Goal: Find specific page/section: Find specific page/section

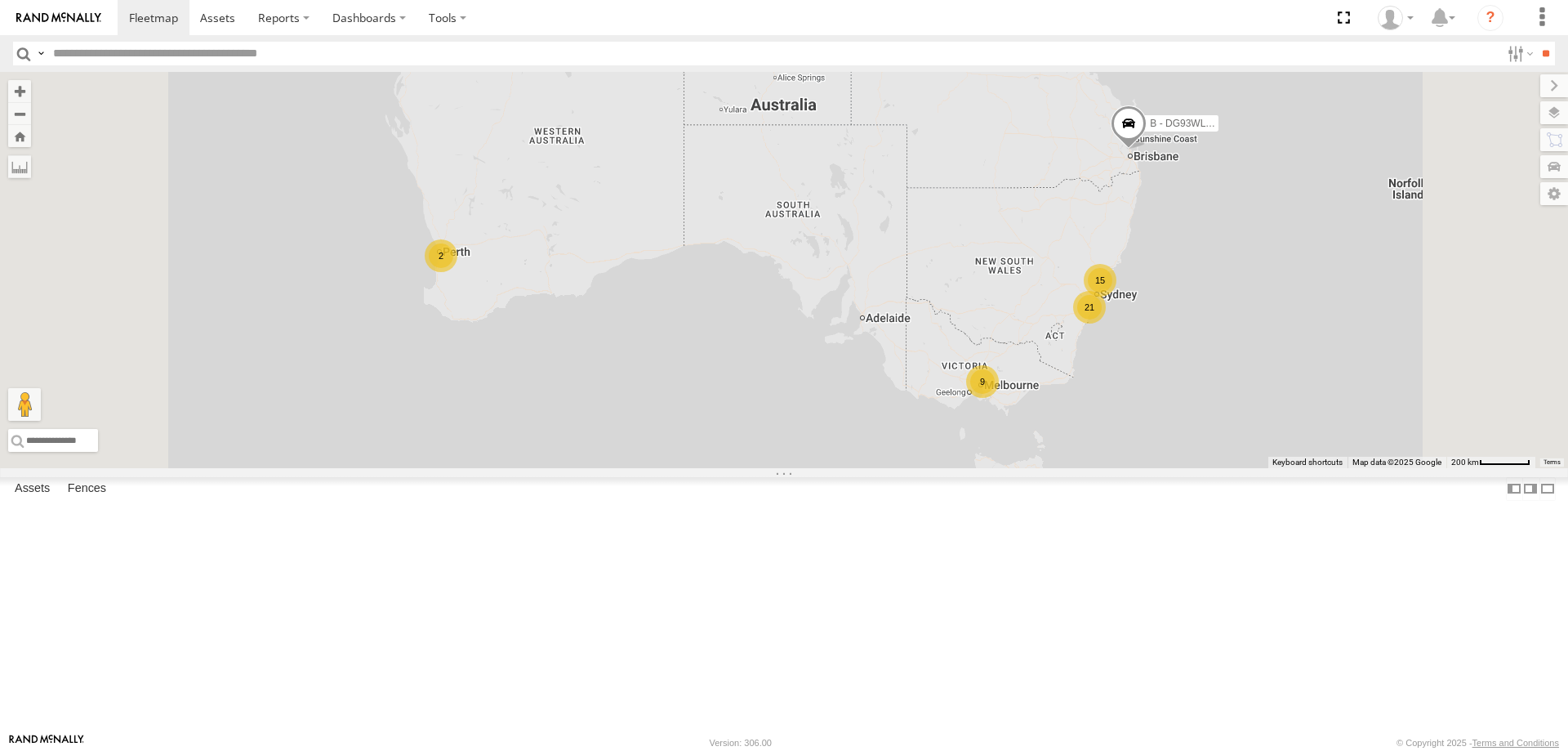
click at [0, 0] on div "W - CM32CA - Transit" at bounding box center [0, 0] width 0 height 0
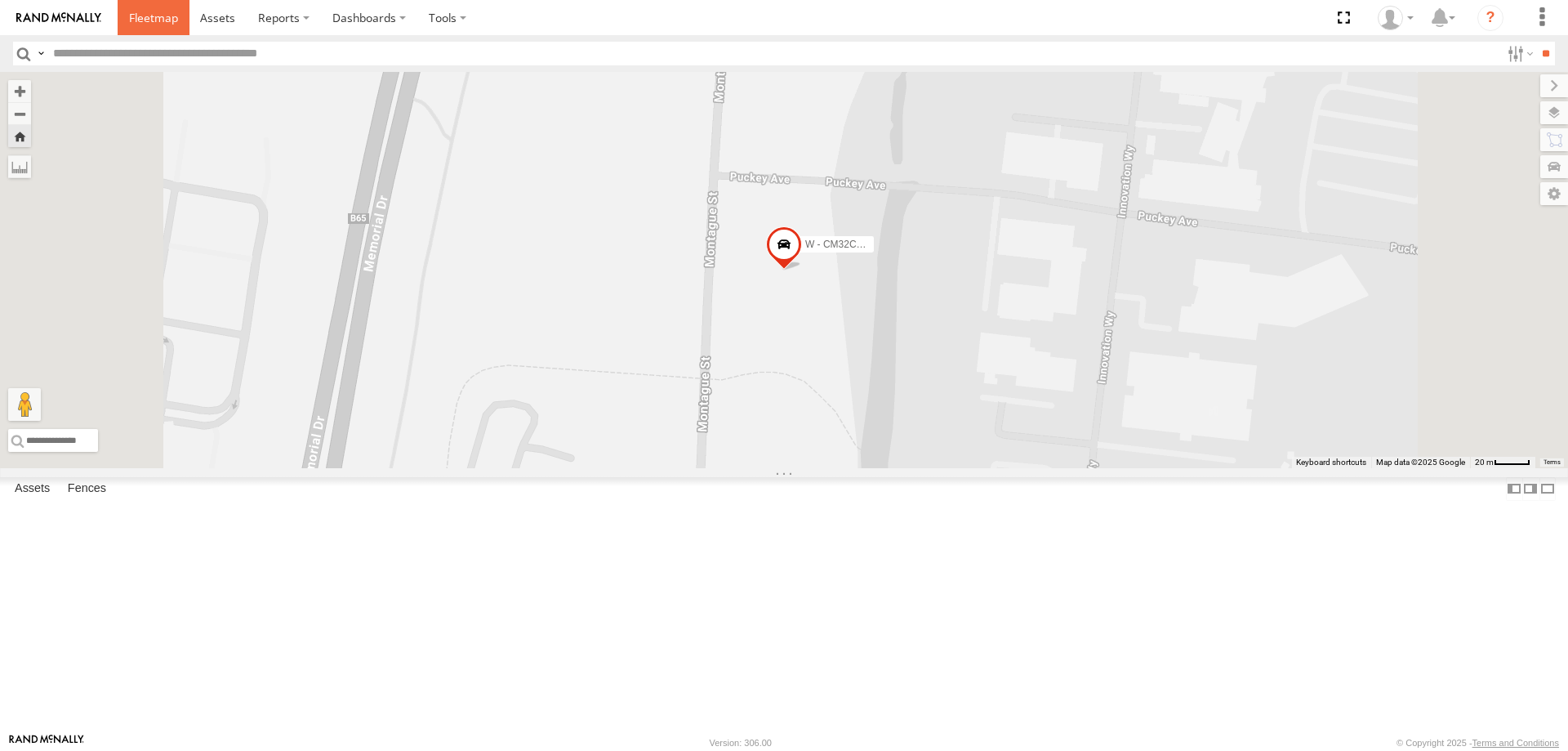
click at [161, 19] on span at bounding box center [153, 18] width 49 height 16
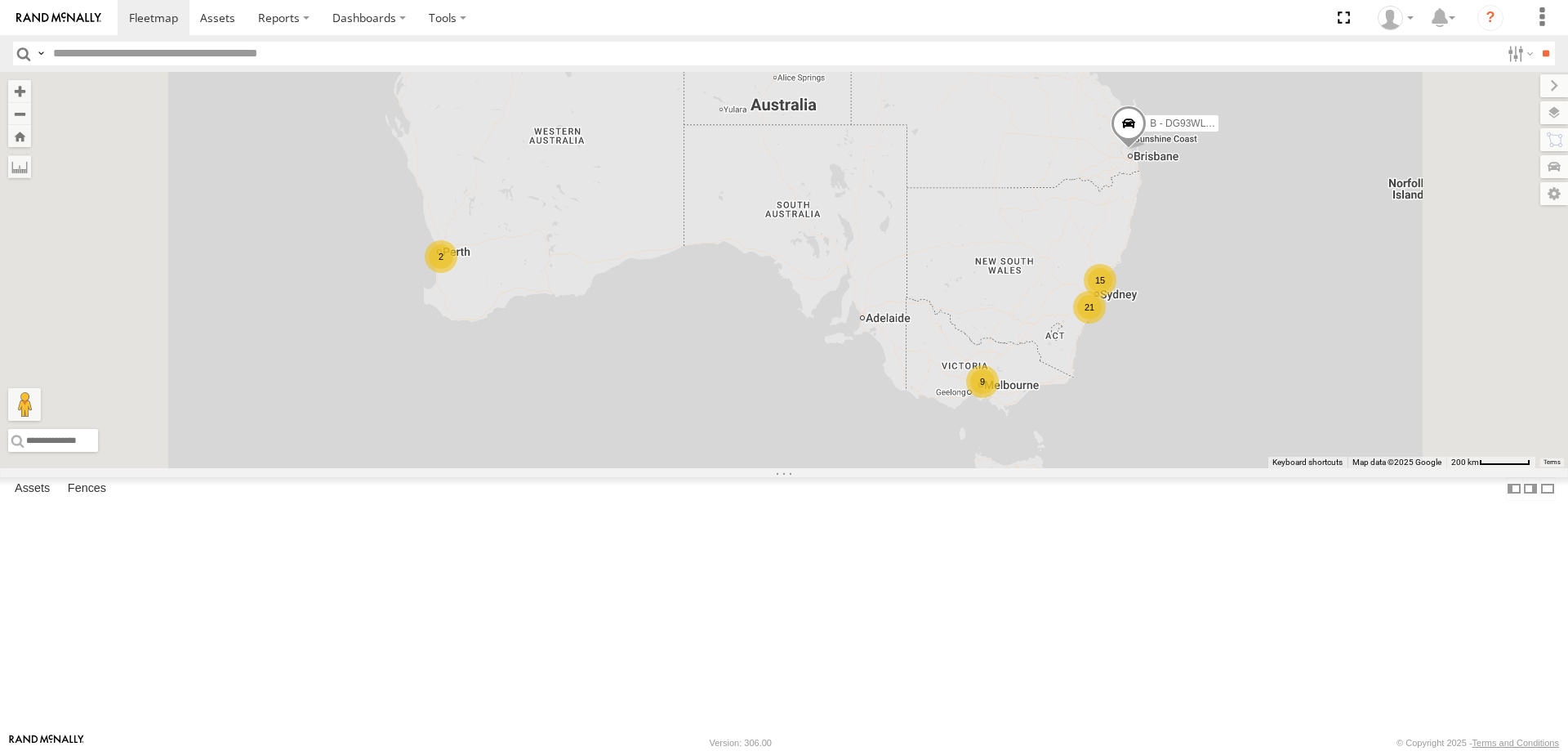
click at [0, 0] on span "Asset" at bounding box center [0, 0] width 0 height 0
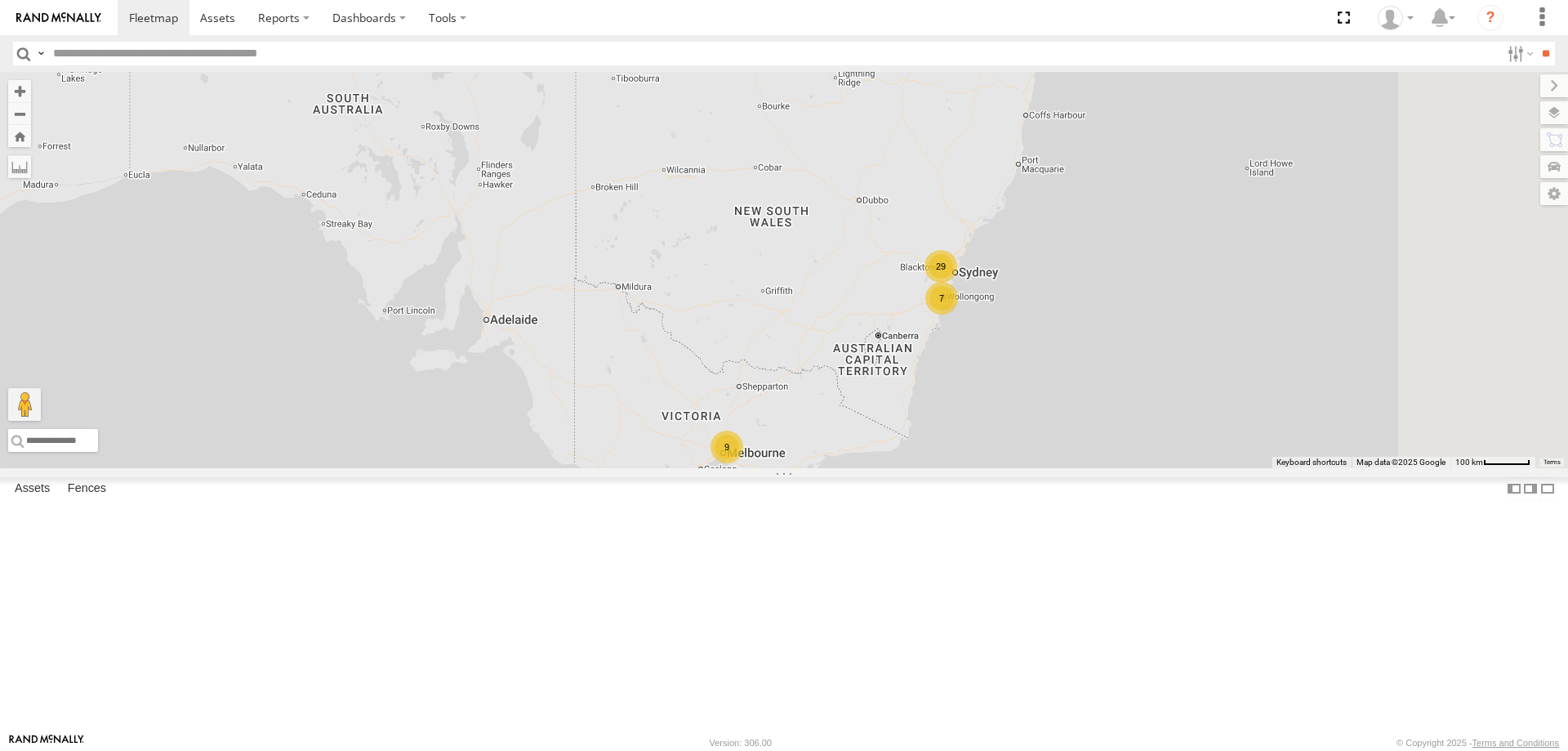
drag, startPoint x: 1151, startPoint y: 441, endPoint x: 922, endPoint y: 441, distance: 229.0
click at [930, 441] on div "B - DG93WL - [PERSON_NAME] 7 29 9" at bounding box center [784, 269] width 1568 height 396
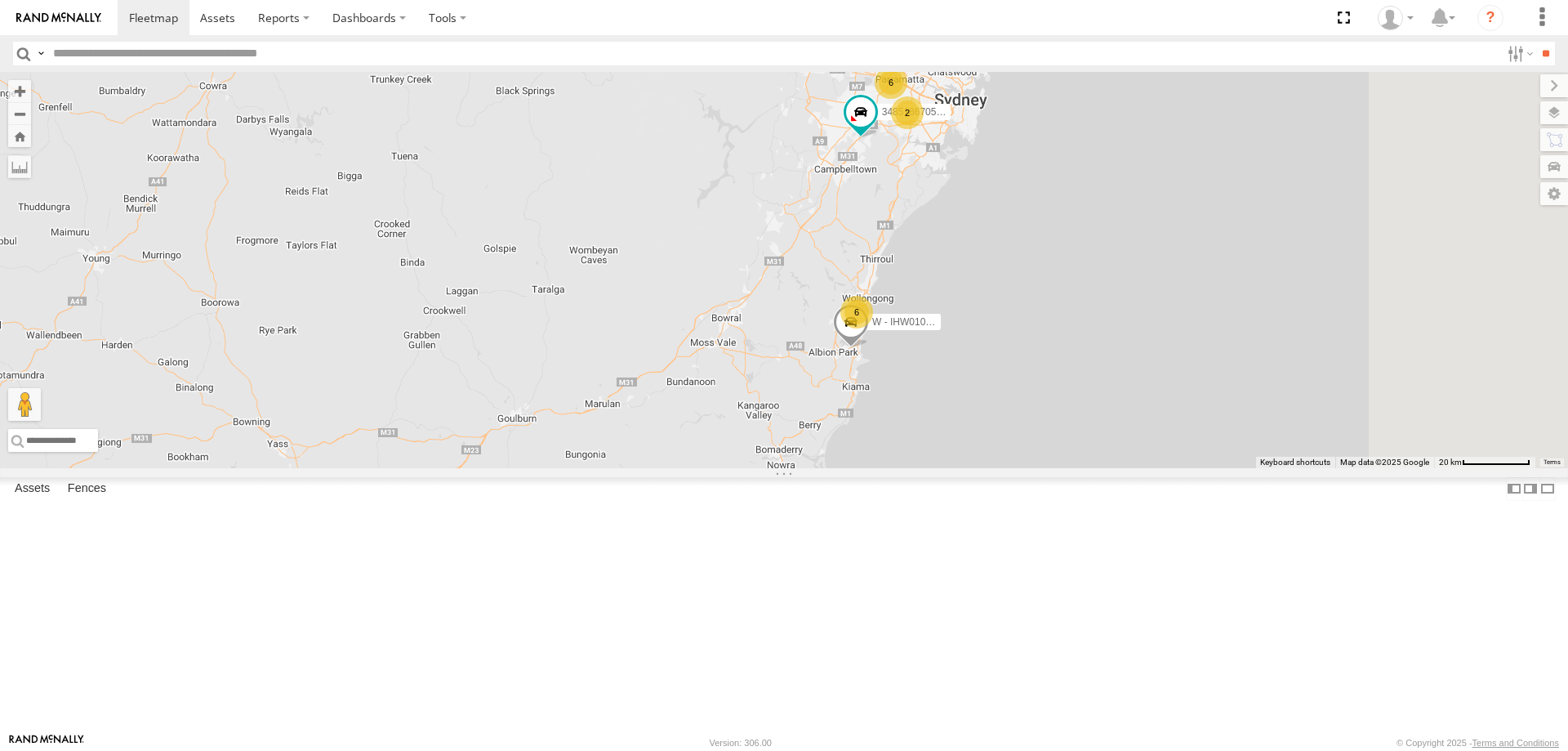
drag, startPoint x: 1121, startPoint y: 437, endPoint x: 870, endPoint y: 341, distance: 268.7
click at [896, 343] on div "B - DG93WL - [PERSON_NAME] 6 2 3 10 S - DD12FT - Rhyce Muscat 6 348518670590 S …" at bounding box center [784, 269] width 1568 height 396
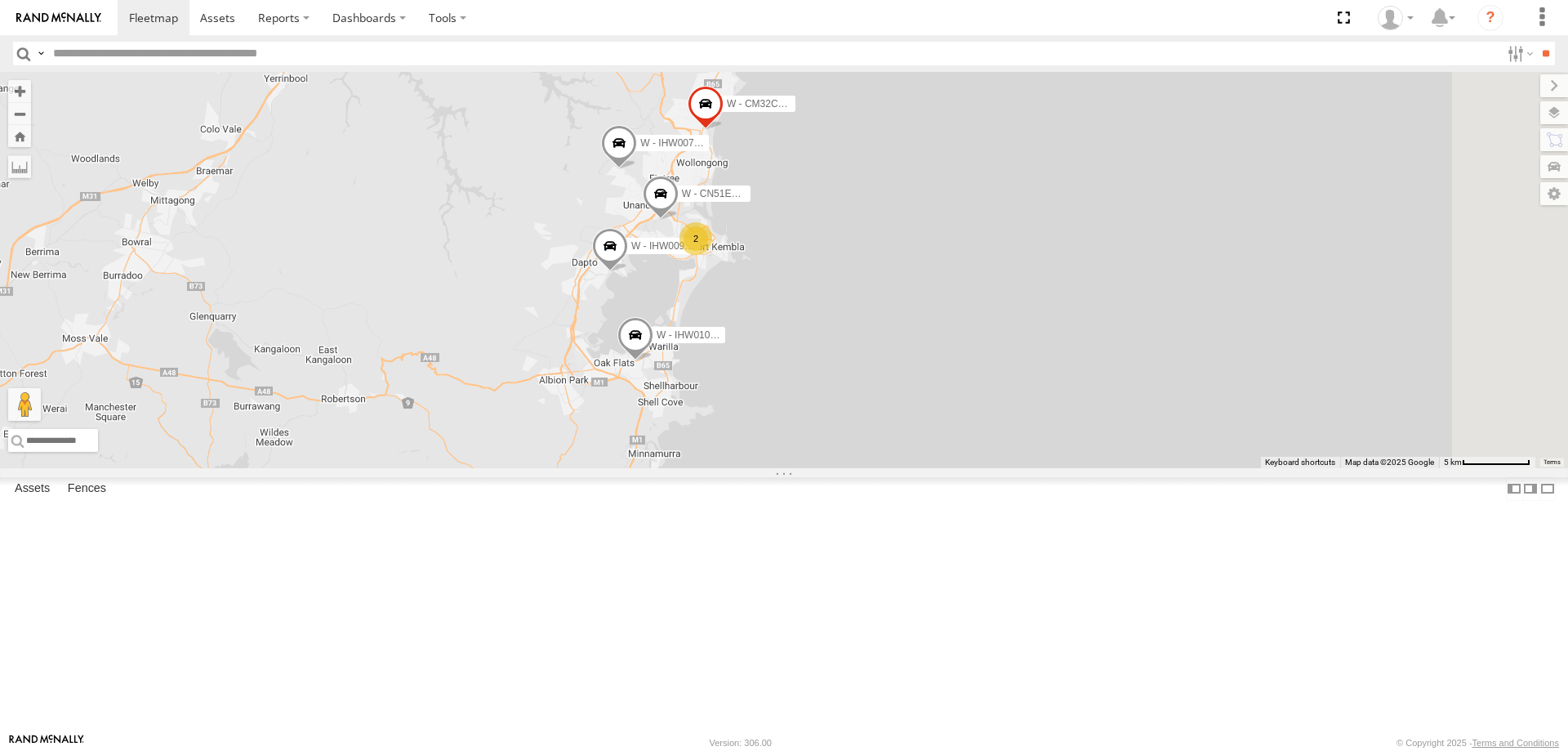
drag, startPoint x: 778, startPoint y: 374, endPoint x: 755, endPoint y: 410, distance: 42.7
click at [755, 410] on div "B - DG93WL - [PERSON_NAME] S - DD12FT - Rhyce Muscat 348518670590 S - DC43TZ - …" at bounding box center [784, 269] width 1568 height 396
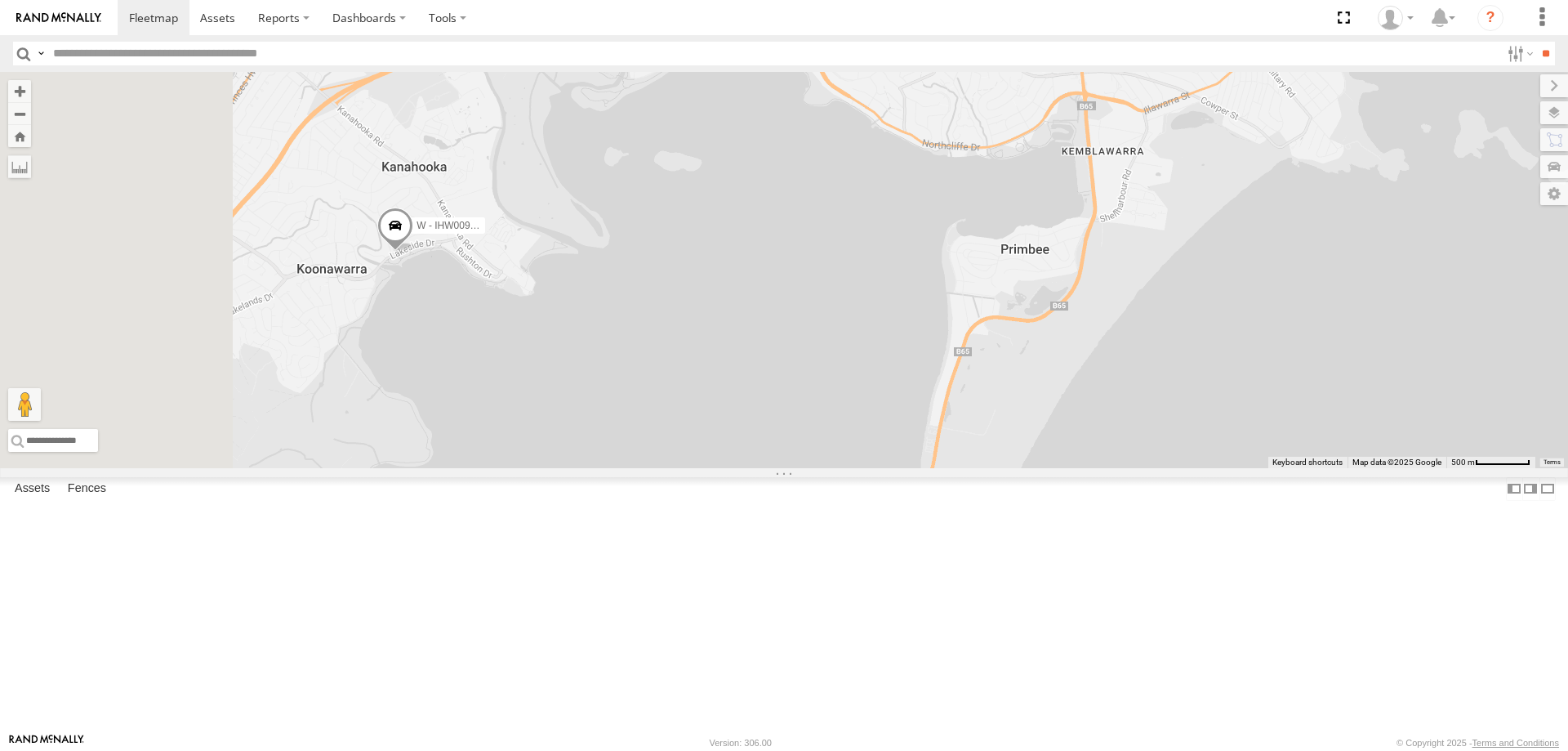
drag, startPoint x: 996, startPoint y: 341, endPoint x: 1153, endPoint y: 126, distance: 266.2
click at [1153, 126] on div "B - DG93WL - [PERSON_NAME] S - DD12FT - Rhyce Muscat 348518670590 S - DC43TZ - …" at bounding box center [784, 269] width 1568 height 396
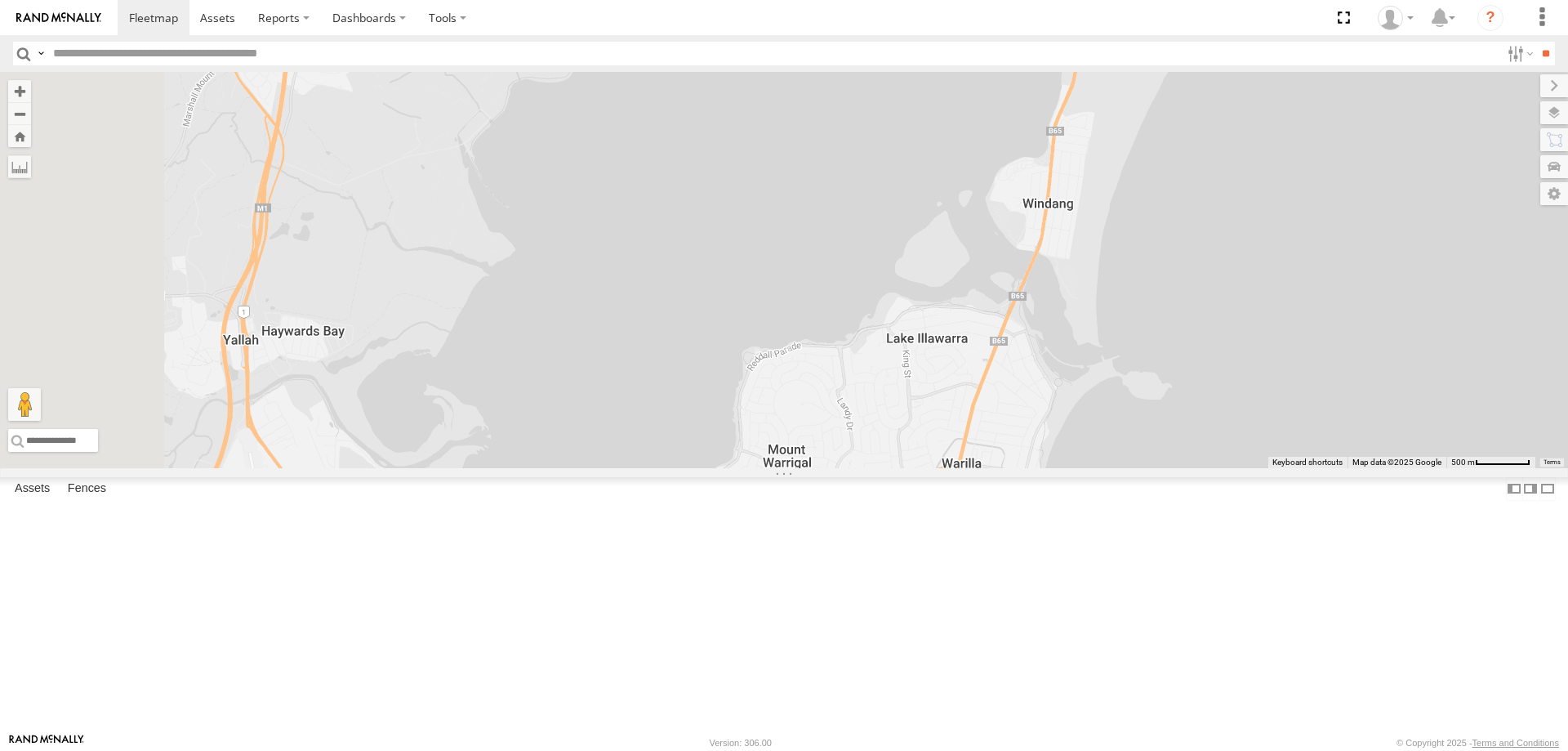
drag, startPoint x: 983, startPoint y: 486, endPoint x: 1119, endPoint y: 107, distance: 402.7
click at [1119, 107] on div "B - DG93WL - [PERSON_NAME] S - DD12FT - Rhyce Muscat 348518670590 S - DC43TZ - …" at bounding box center [784, 269] width 1568 height 396
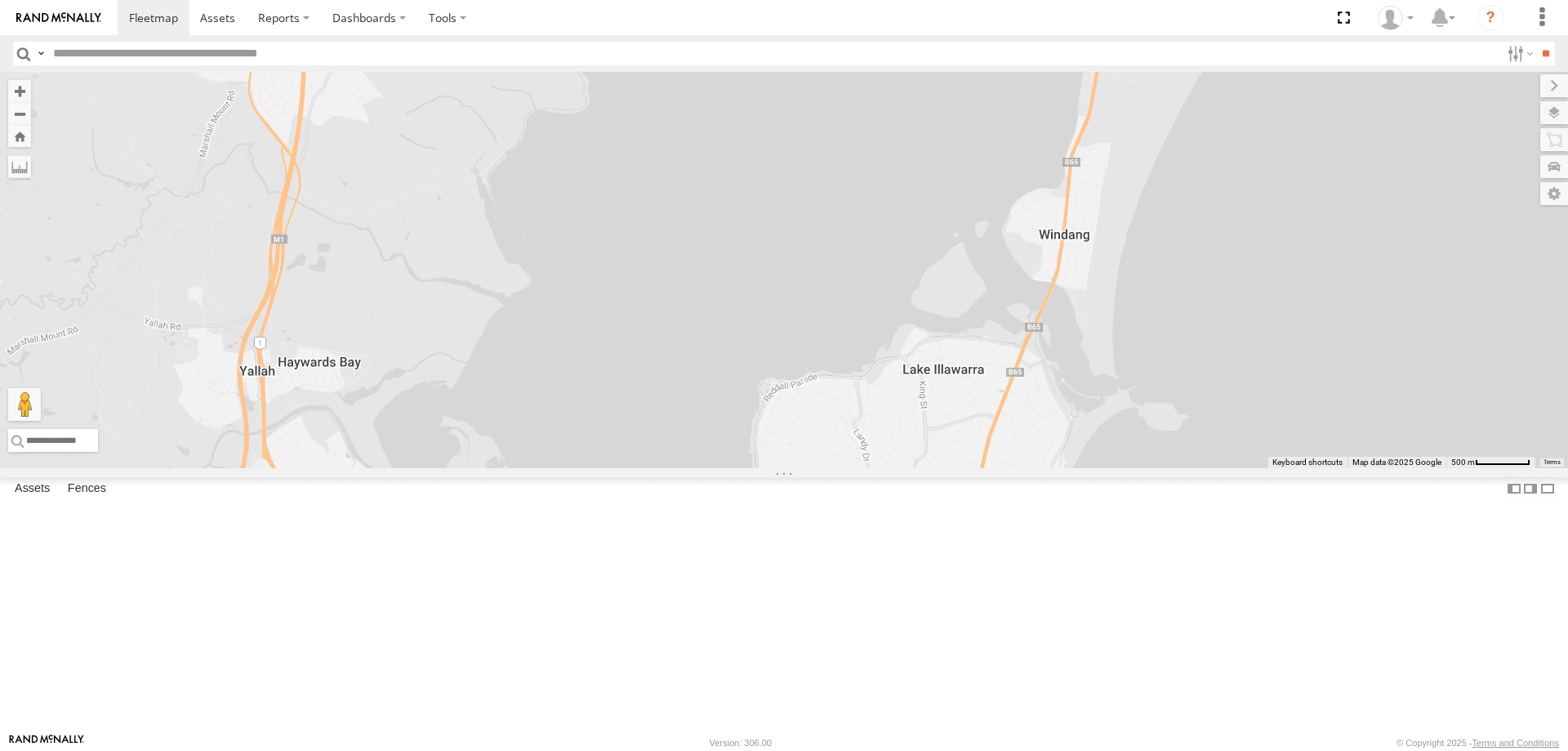
drag, startPoint x: 1009, startPoint y: 461, endPoint x: 945, endPoint y: 676, distance: 224.3
click at [945, 468] on div "B - DG93WL - [PERSON_NAME] S - DD12FT - Rhyce Muscat 348518670590 S - DC43TZ - …" at bounding box center [784, 269] width 1568 height 396
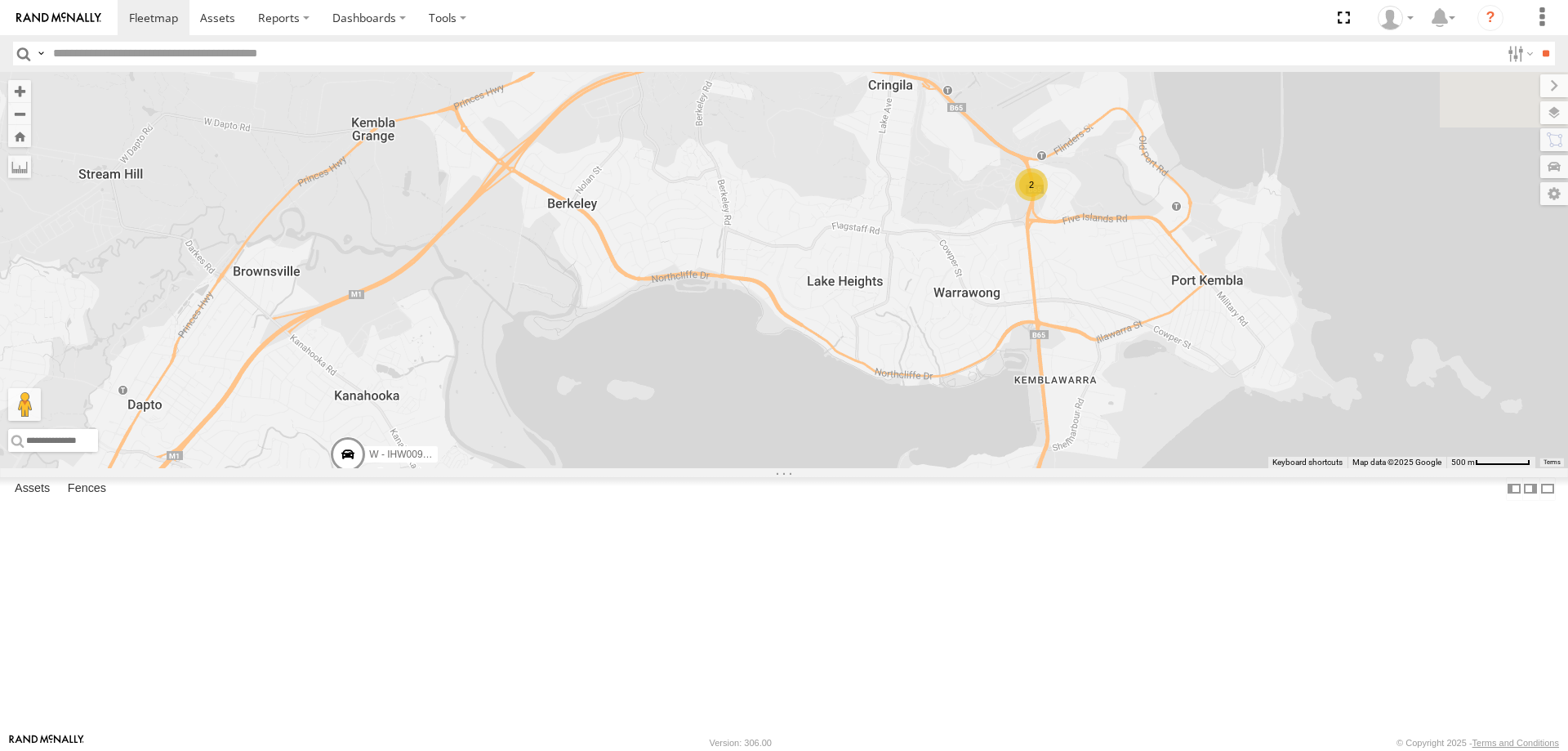
drag, startPoint x: 1066, startPoint y: 317, endPoint x: 942, endPoint y: 673, distance: 377.0
click at [942, 468] on div "B - DG93WL - [PERSON_NAME] S - DD12FT - Rhyce Muscat 348518670590 S - DC43TZ - …" at bounding box center [784, 269] width 1568 height 396
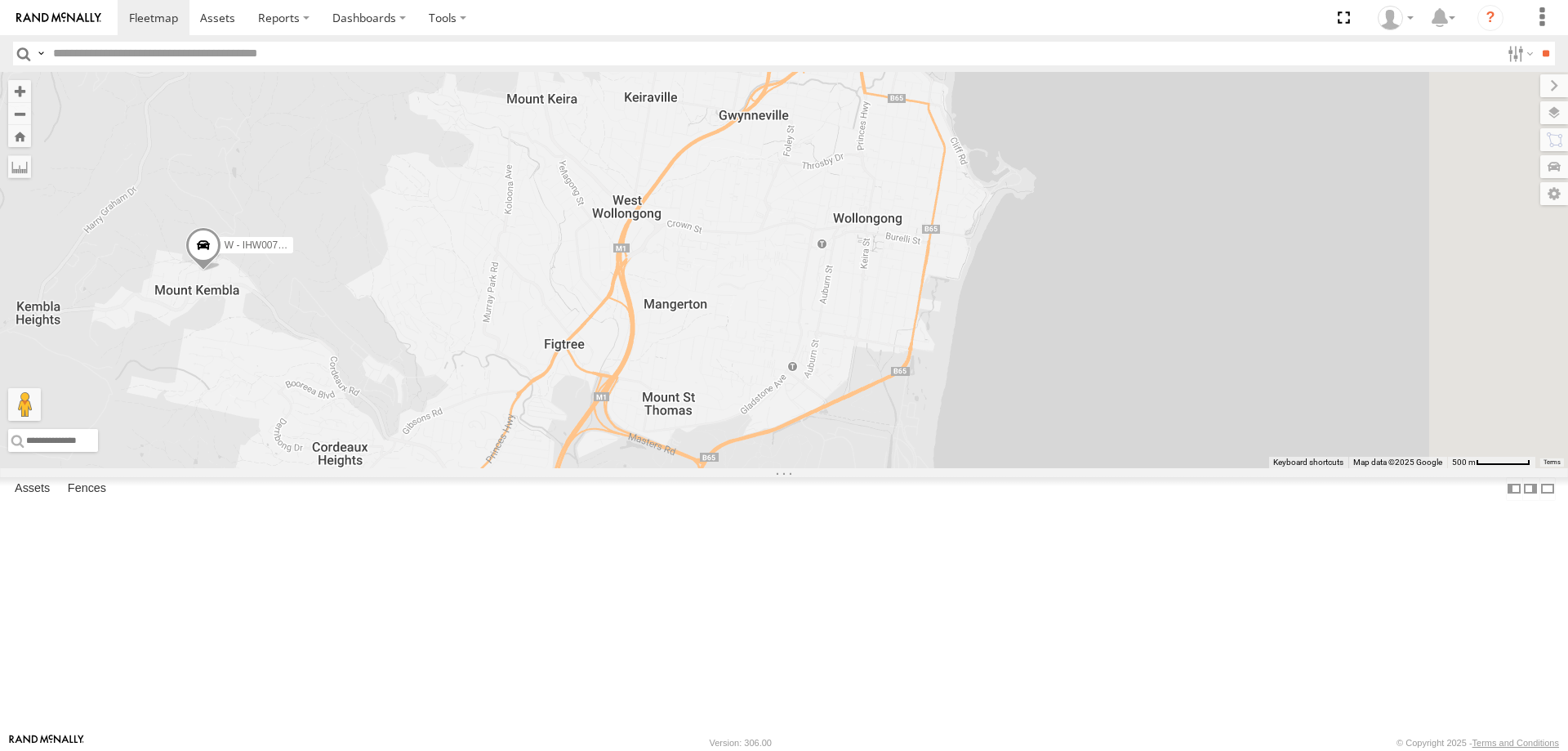
drag, startPoint x: 966, startPoint y: 627, endPoint x: 898, endPoint y: 721, distance: 116.0
click at [898, 468] on div "B - DG93WL - [PERSON_NAME] S - DD12FT - Rhyce Muscat 348518670590 S - DC43TZ - …" at bounding box center [784, 269] width 1568 height 396
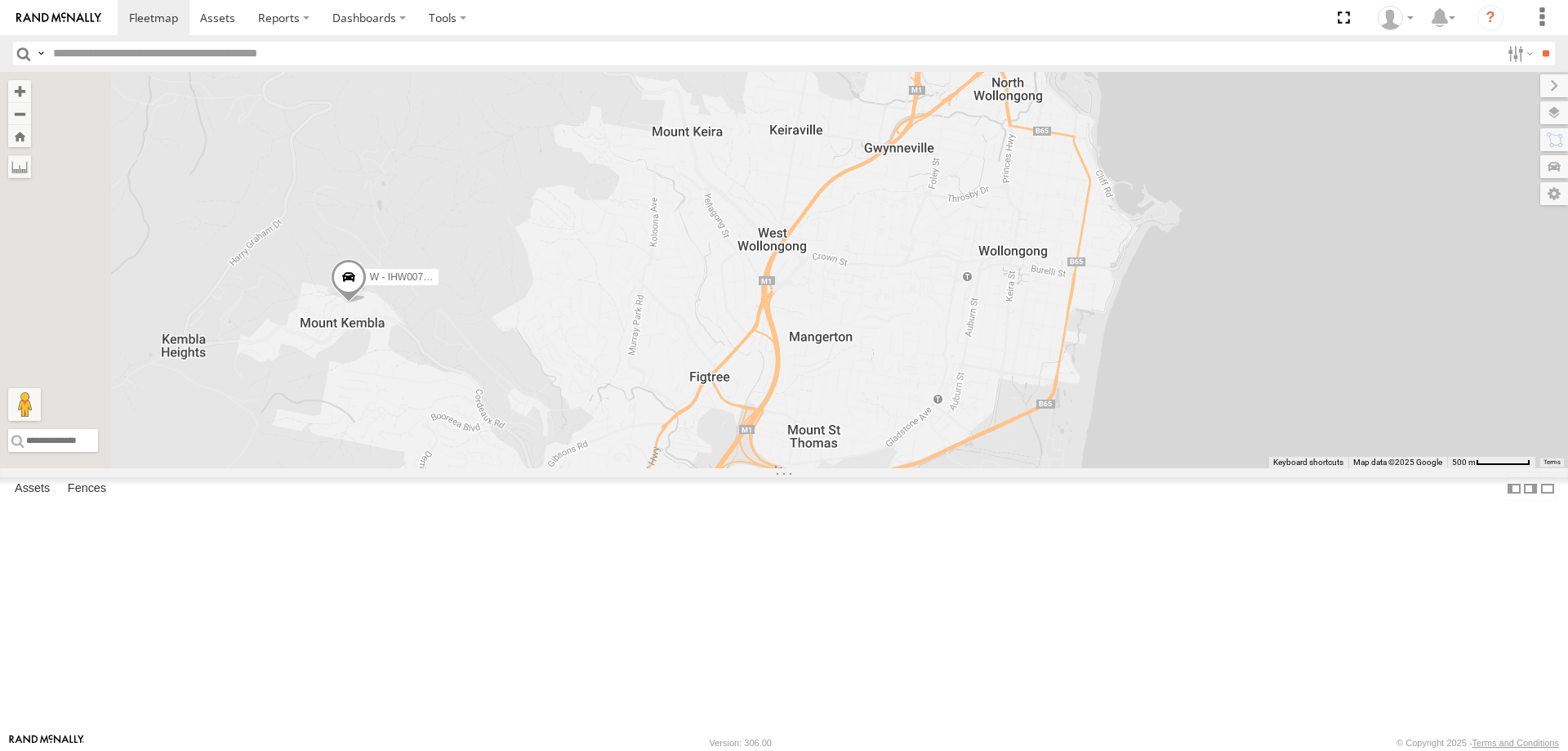
drag, startPoint x: 808, startPoint y: 581, endPoint x: 747, endPoint y: 675, distance: 112.1
click at [749, 468] on div "B - DG93WL - [PERSON_NAME] S - DD12FT - Rhyce Muscat 348518670590 S - DC43TZ - …" at bounding box center [784, 269] width 1568 height 396
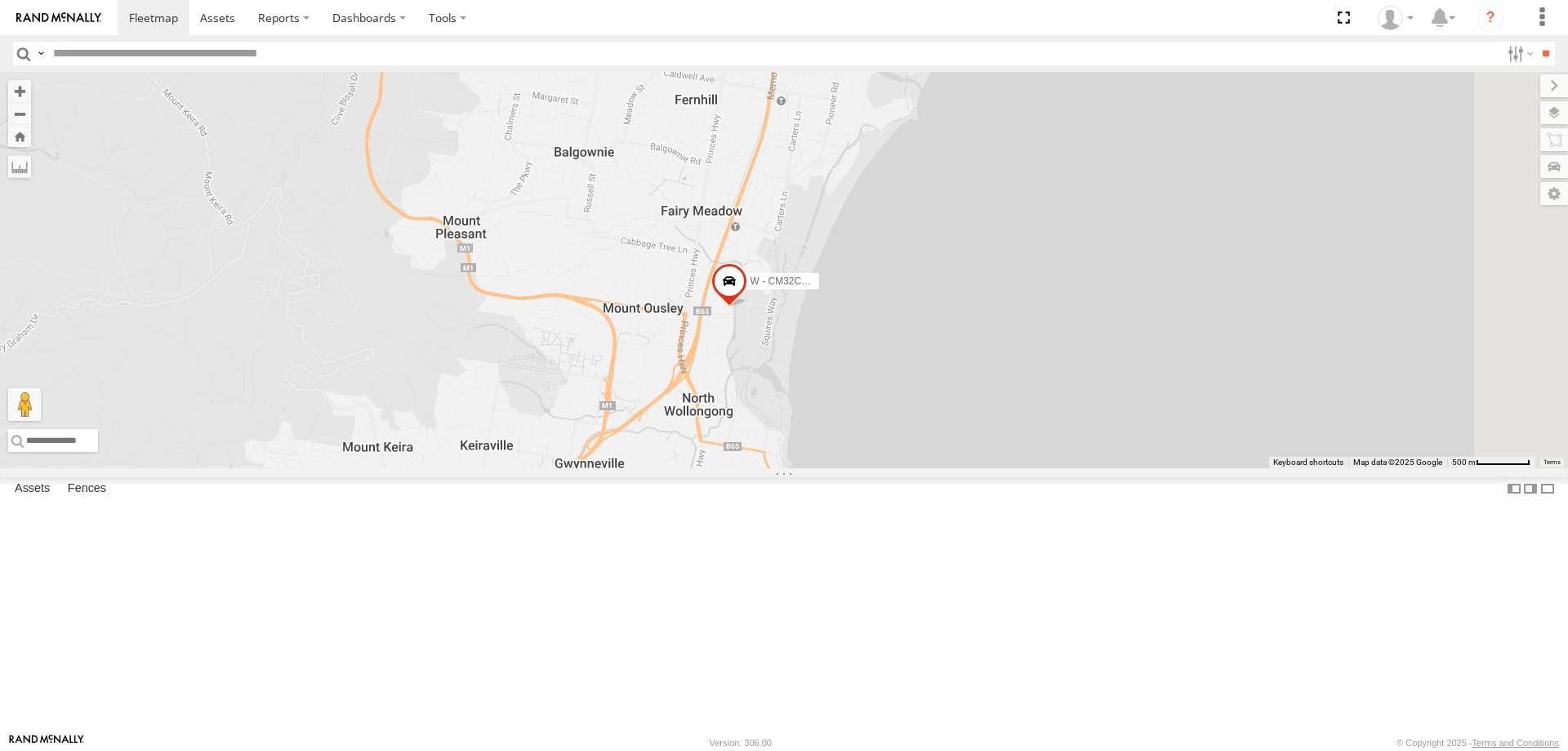
drag, startPoint x: 912, startPoint y: 606, endPoint x: 868, endPoint y: 753, distance: 153.4
click at [868, 750] on html at bounding box center [784, 375] width 1568 height 751
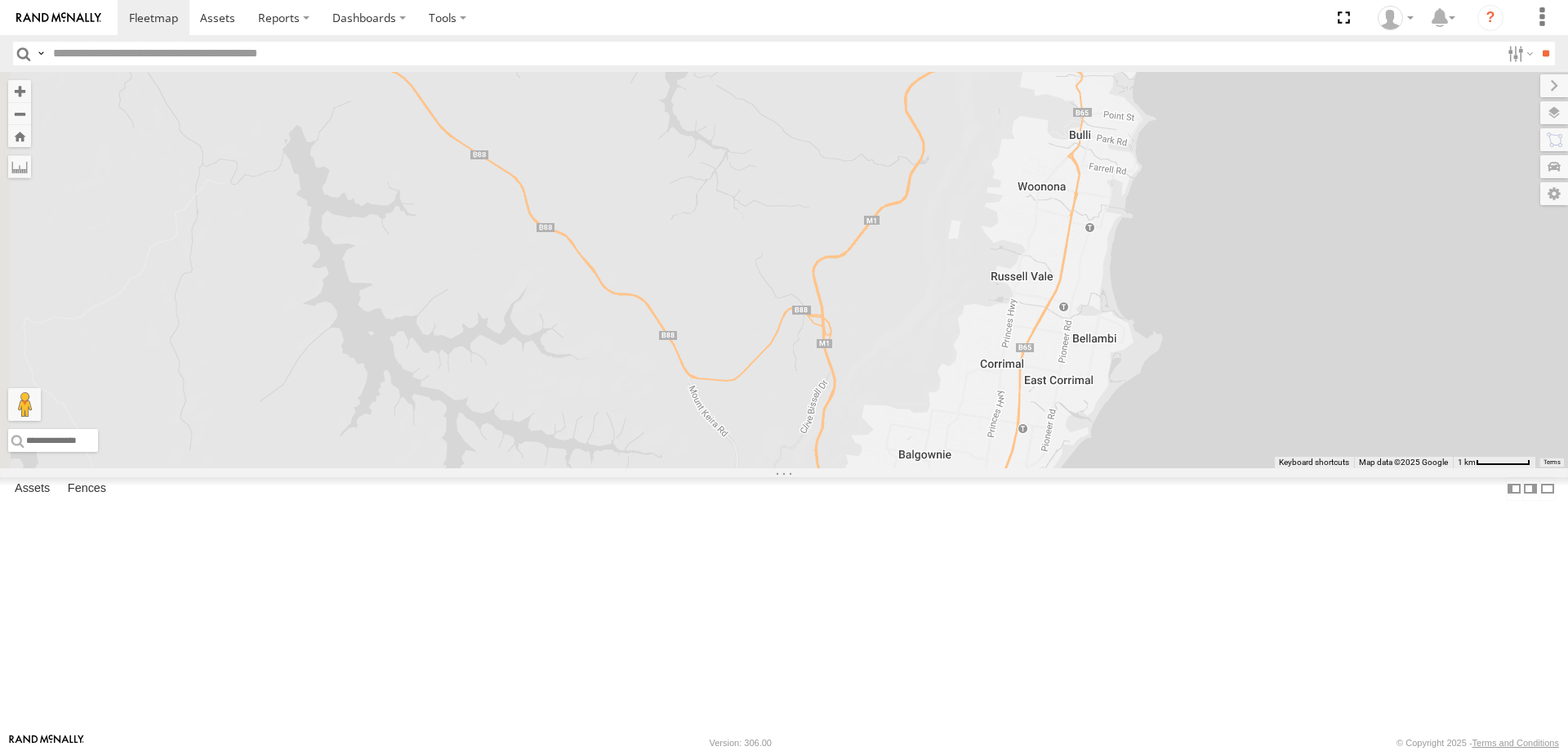
drag, startPoint x: 706, startPoint y: 542, endPoint x: 1060, endPoint y: 671, distance: 376.8
click at [1063, 468] on div "B - DG93WL - [PERSON_NAME] S - DD12FT - Rhyce Muscat 348518670590 S - DC43TZ - …" at bounding box center [784, 269] width 1568 height 396
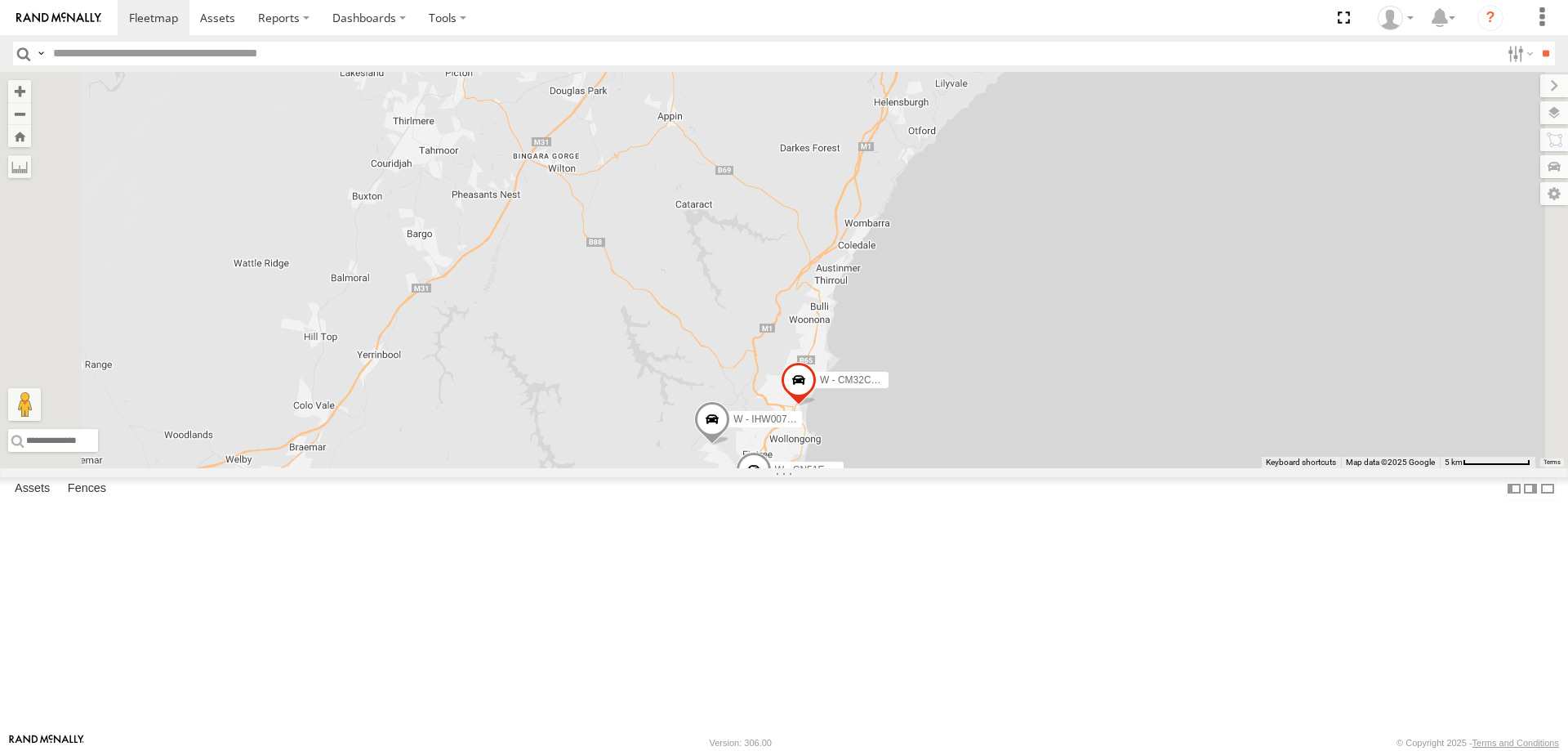
click at [0, 0] on div "W - IHW010 - [PERSON_NAME]" at bounding box center [0, 0] width 0 height 0
